Goal: Navigation & Orientation: Find specific page/section

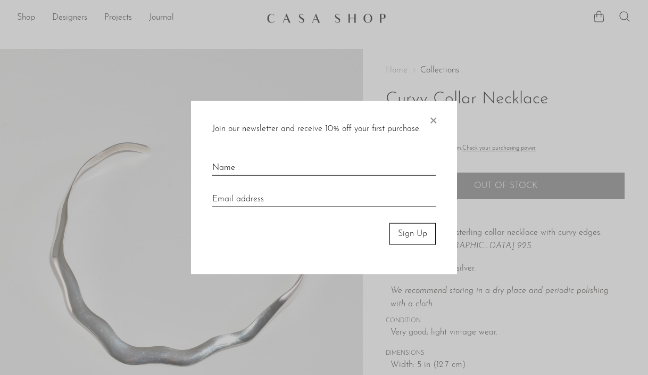
click at [434, 115] on span "×" at bounding box center [433, 118] width 11 height 34
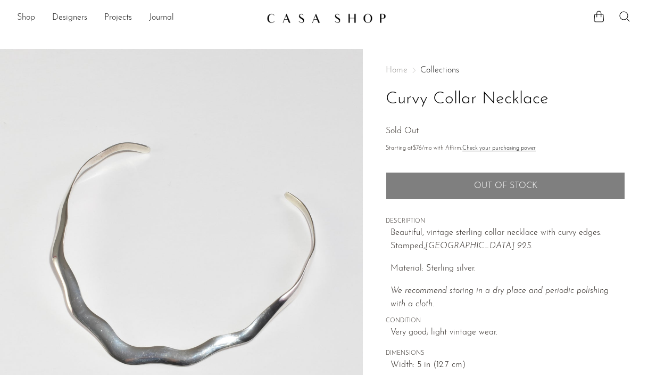
click at [29, 17] on link "Shop" at bounding box center [26, 18] width 18 height 14
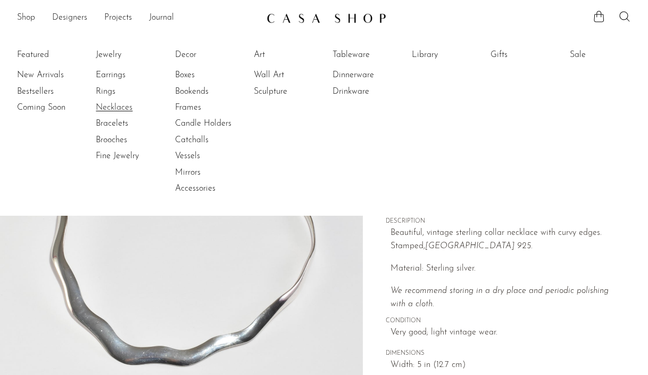
click at [134, 112] on link "Necklaces" at bounding box center [136, 108] width 80 height 12
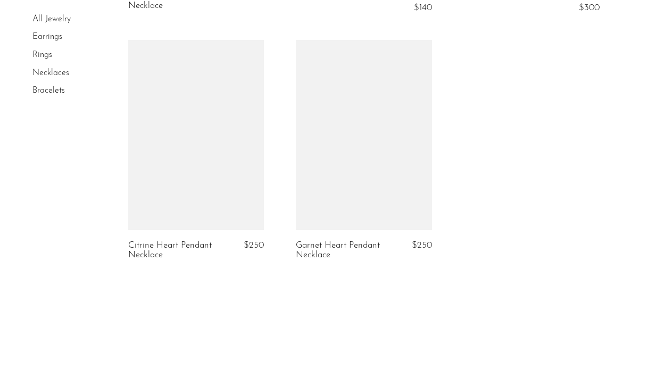
scroll to position [2878, 0]
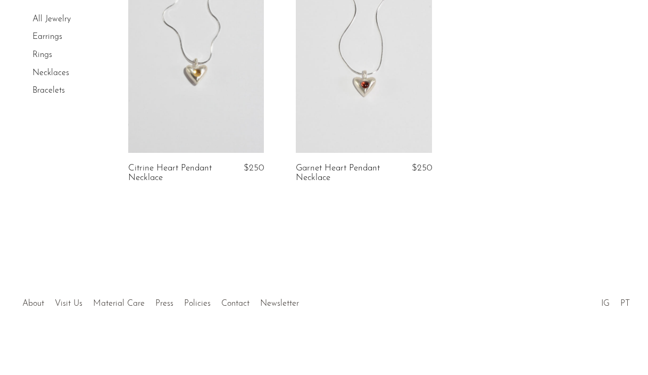
click at [48, 87] on link "Bracelets" at bounding box center [48, 90] width 32 height 9
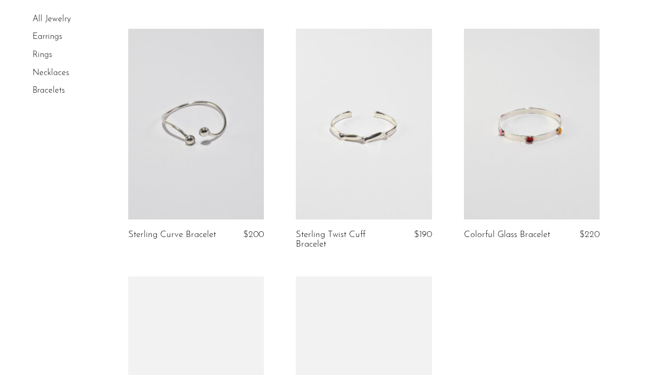
scroll to position [961, 0]
